Goal: Task Accomplishment & Management: Use online tool/utility

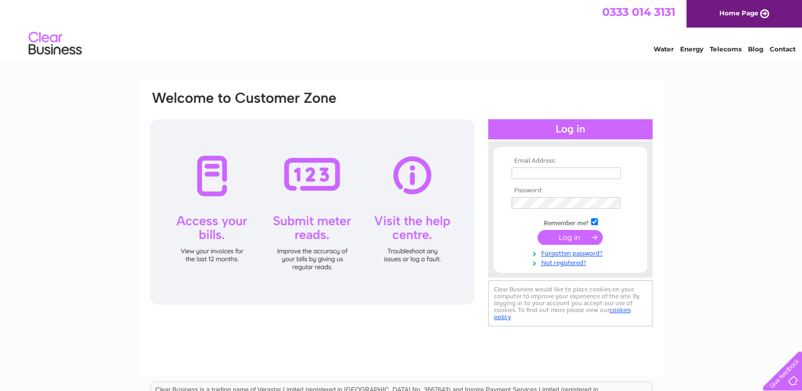
type input "accounts@apex-signs.co.uk"
click at [567, 233] on input "submit" at bounding box center [569, 237] width 65 height 15
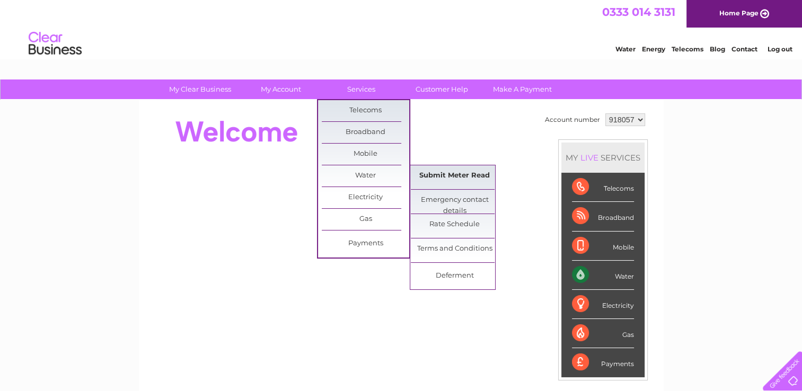
click at [444, 173] on link "Submit Meter Read" at bounding box center [454, 175] width 87 height 21
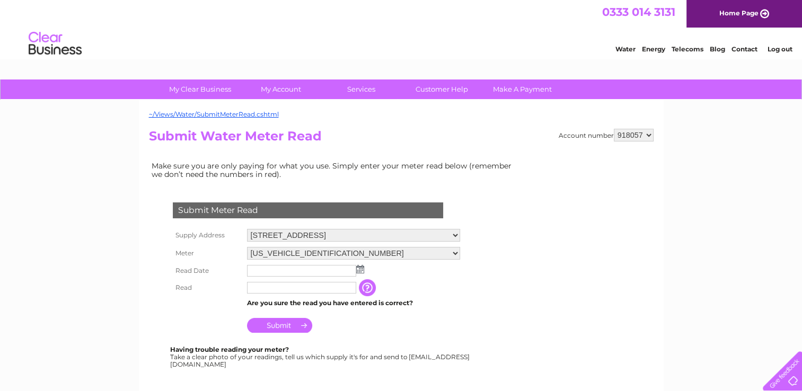
click at [359, 266] on img at bounding box center [360, 269] width 8 height 8
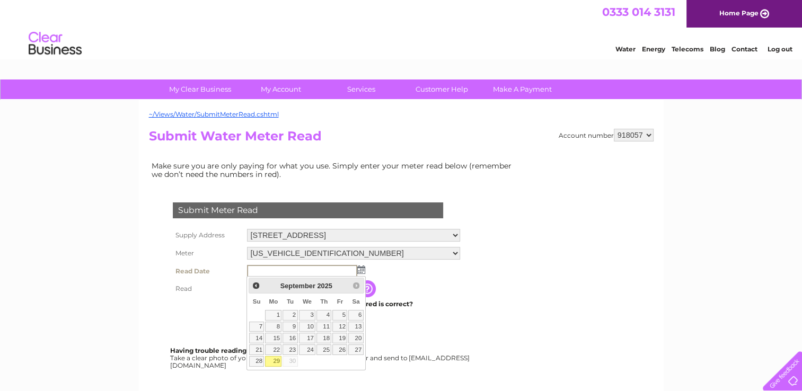
click at [275, 362] on link "29" at bounding box center [273, 361] width 16 height 11
type input "[DATE]"
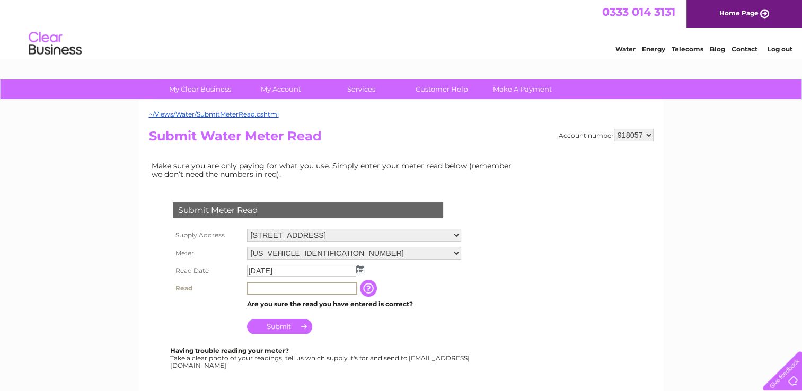
click at [269, 285] on input "text" at bounding box center [302, 288] width 110 height 13
